Goal: Transaction & Acquisition: Purchase product/service

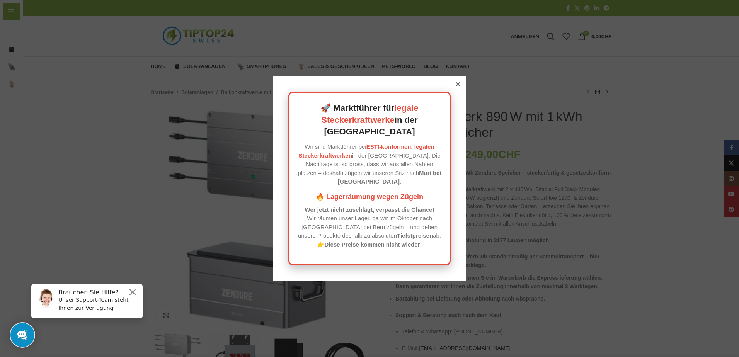
click at [456, 86] on icon at bounding box center [458, 84] width 4 height 4
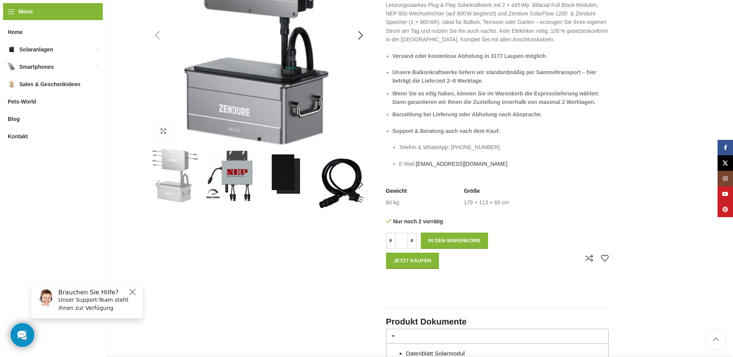
scroll to position [309, 0]
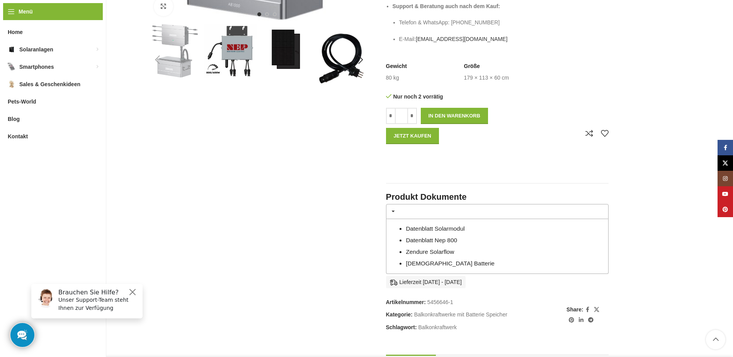
click at [433, 229] on link "Datenblatt Solarmodul" at bounding box center [435, 228] width 59 height 7
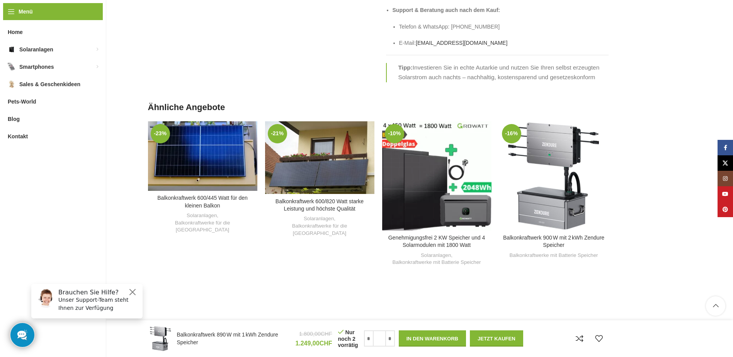
scroll to position [1762, 0]
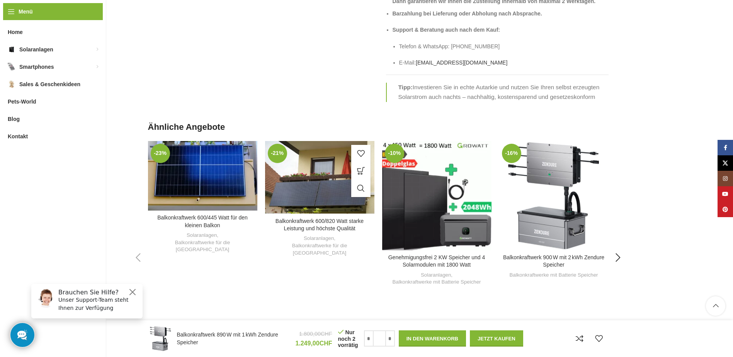
click at [319, 214] on div "Zum Vergleich hinzufügen" at bounding box center [319, 223] width 109 height 18
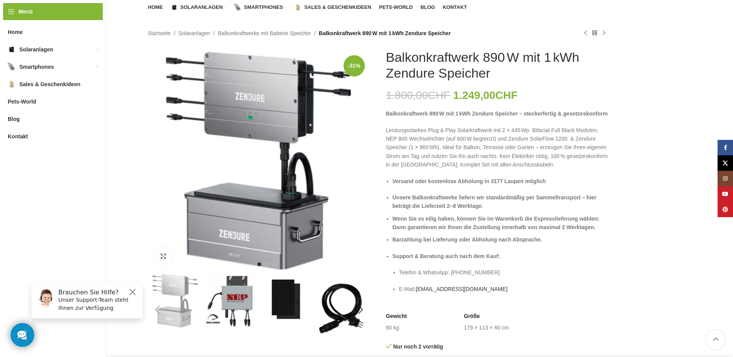
scroll to position [0, 0]
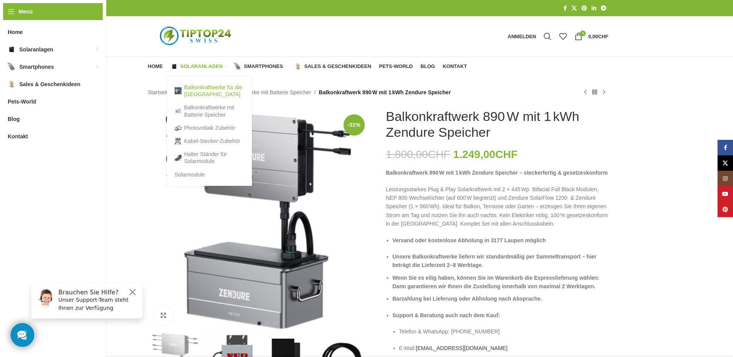
click at [201, 89] on link "Balkonkraftwerke für die [GEOGRAPHIC_DATA]" at bounding box center [210, 91] width 70 height 20
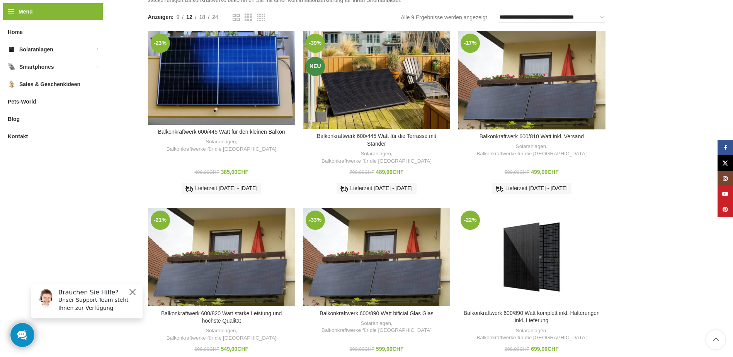
scroll to position [116, 0]
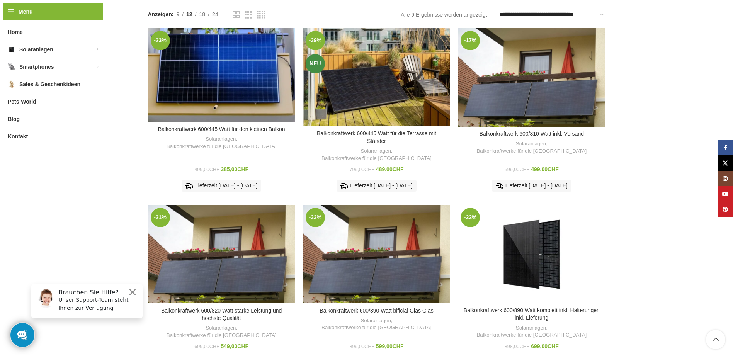
click at [389, 226] on link "In den Warenkorb" at bounding box center [376, 233] width 59 height 14
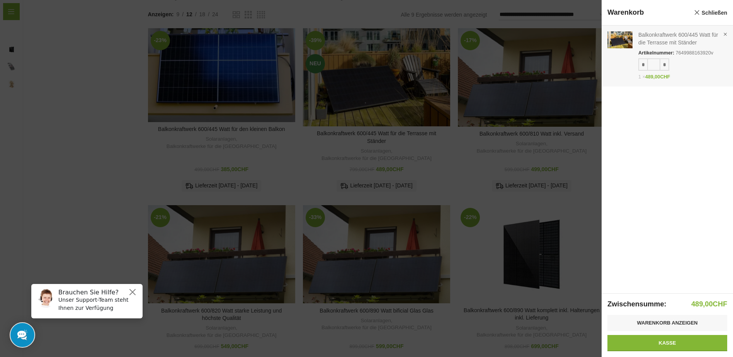
click at [675, 39] on link "Anzeigen" at bounding box center [666, 54] width 131 height 58
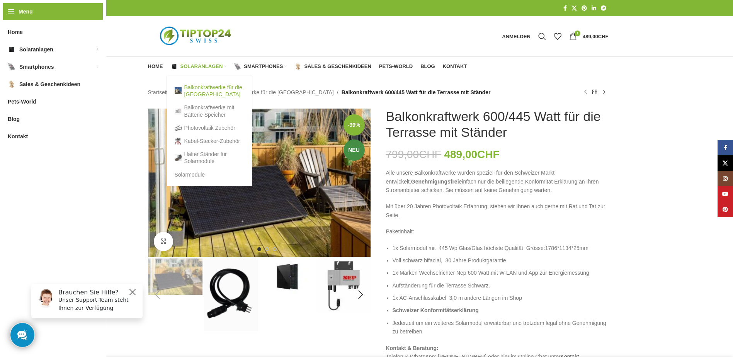
click at [203, 89] on link "Balkonkraftwerke für die [GEOGRAPHIC_DATA]" at bounding box center [210, 91] width 70 height 20
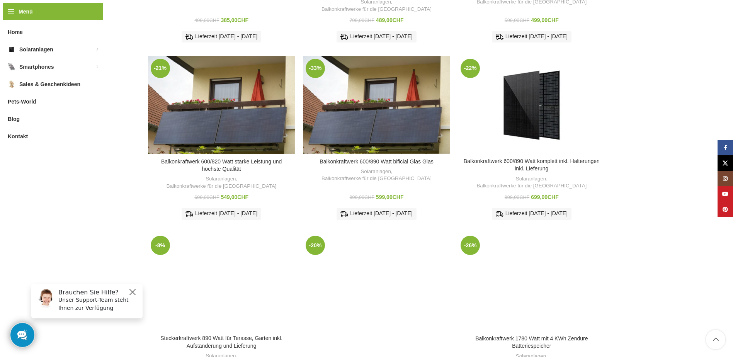
scroll to position [270, 0]
